Goal: Task Accomplishment & Management: Manage account settings

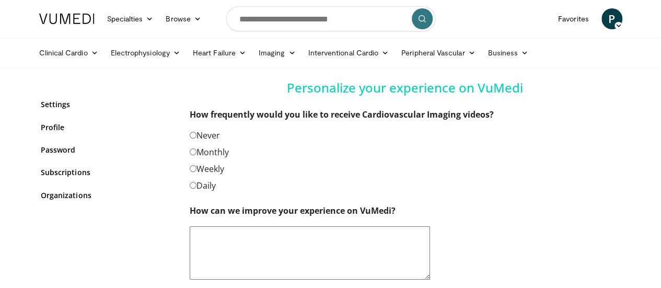
click at [190, 133] on label "Never" at bounding box center [205, 135] width 30 height 13
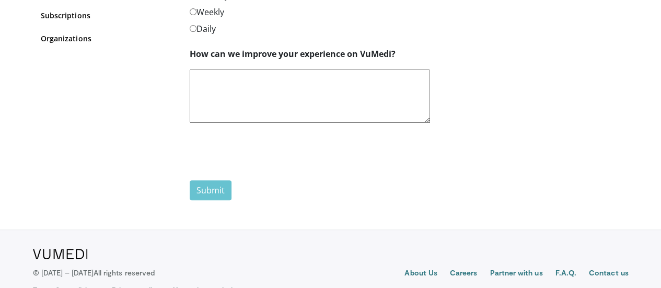
scroll to position [179, 0]
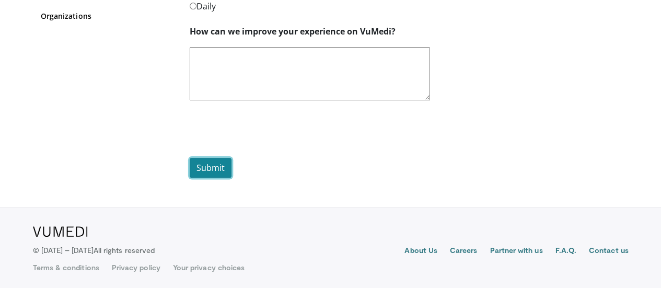
click at [205, 174] on button "Submit" at bounding box center [211, 168] width 42 height 20
click at [199, 165] on button "Submit" at bounding box center [211, 168] width 42 height 20
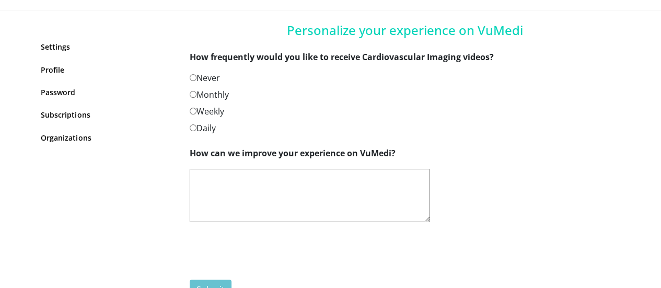
scroll to position [105, 0]
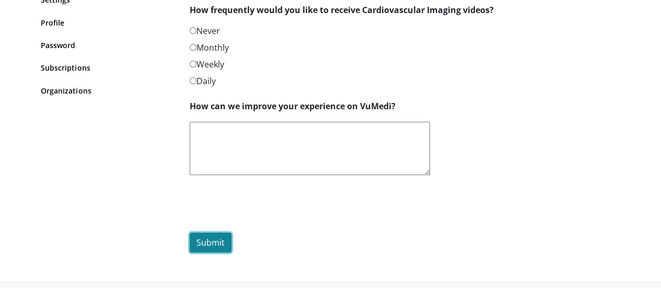
click at [198, 238] on button "Submit" at bounding box center [211, 243] width 42 height 20
